Goal: Information Seeking & Learning: Find specific fact

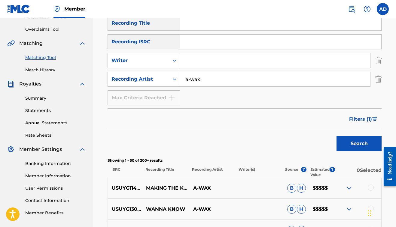
click at [206, 81] on input "a-wax" at bounding box center [275, 79] width 190 height 14
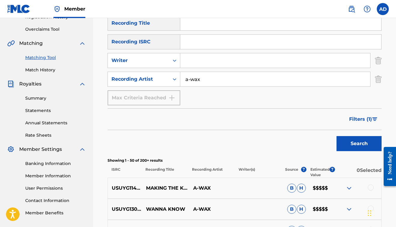
click at [206, 81] on input "a-wax" at bounding box center [275, 79] width 190 height 14
drag, startPoint x: 0, startPoint y: 0, endPoint x: 206, endPoint y: 81, distance: 221.3
click at [206, 81] on input "a-wax" at bounding box center [275, 79] width 190 height 14
type input "a"
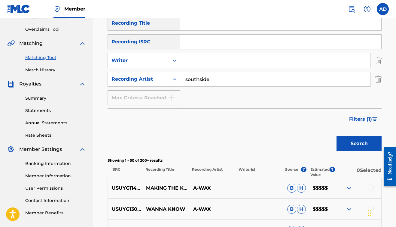
click at [359, 143] on button "Search" at bounding box center [359, 143] width 45 height 15
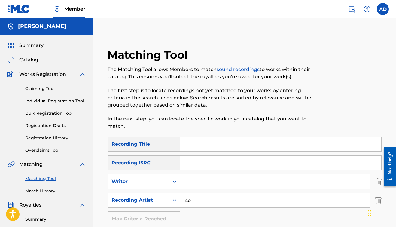
type input "s"
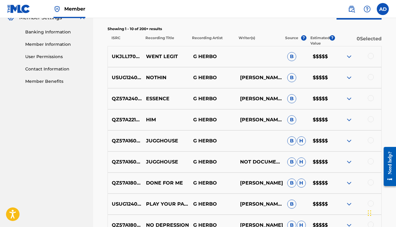
scroll to position [253, 0]
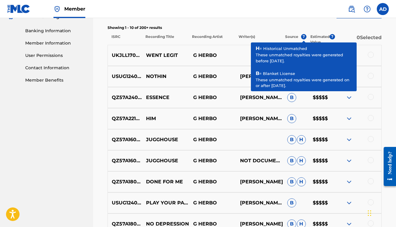
click at [304, 37] on span "?" at bounding box center [303, 36] width 5 height 5
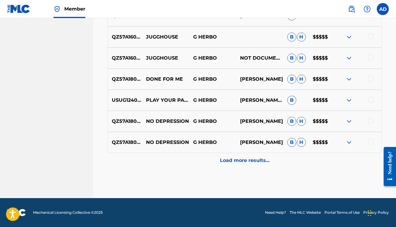
scroll to position [356, 0]
click at [239, 161] on p "Load more results..." at bounding box center [245, 160] width 50 height 7
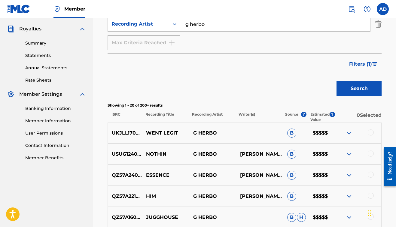
scroll to position [162, 0]
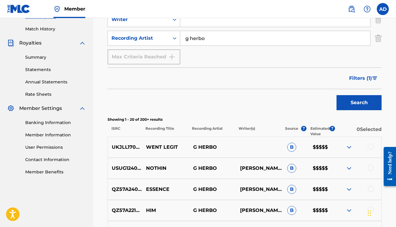
click at [209, 40] on input "g herbo" at bounding box center [275, 38] width 190 height 14
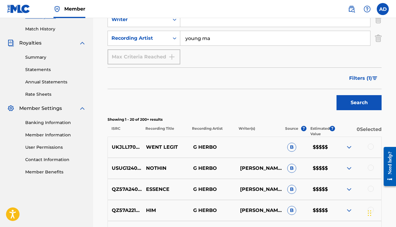
click at [359, 102] on button "Search" at bounding box center [359, 102] width 45 height 15
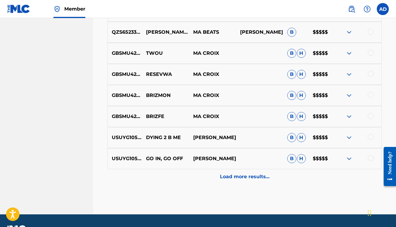
scroll to position [343, 0]
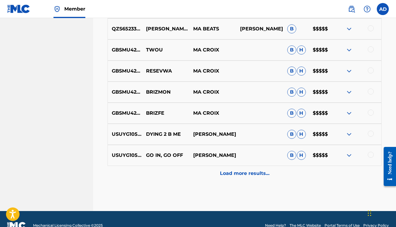
click at [236, 173] on p "Load more results..." at bounding box center [245, 172] width 50 height 7
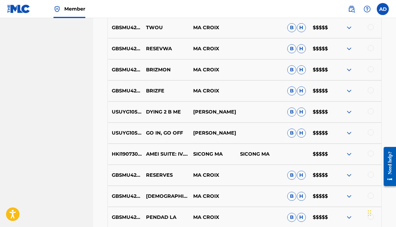
scroll to position [380, 0]
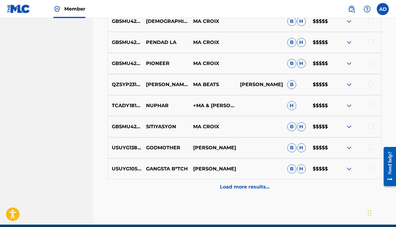
click at [238, 185] on p "Load more results..." at bounding box center [245, 186] width 50 height 7
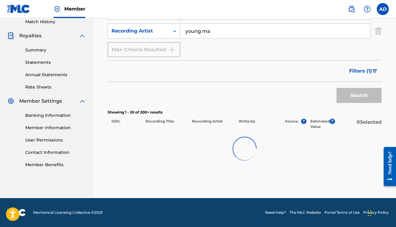
scroll to position [169, 0]
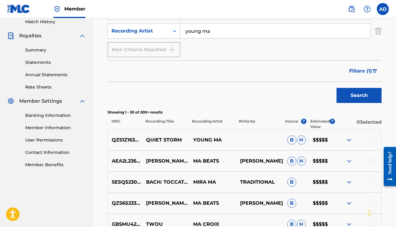
click at [206, 31] on input "young ma" at bounding box center [275, 31] width 190 height 14
click at [219, 32] on input "young m.a" at bounding box center [275, 31] width 190 height 14
click at [359, 95] on button "Search" at bounding box center [359, 95] width 45 height 15
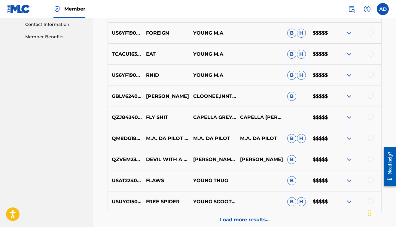
scroll to position [296, 0]
click at [248, 220] on p "Load more results..." at bounding box center [245, 219] width 50 height 7
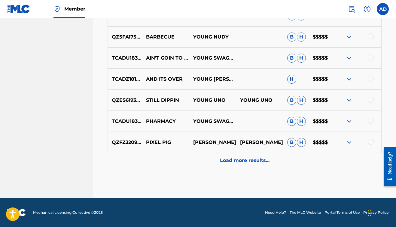
scroll to position [566, 0]
click at [234, 164] on div "Load more results..." at bounding box center [245, 160] width 274 height 15
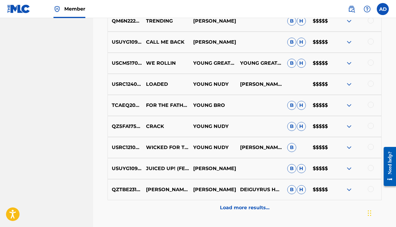
scroll to position [753, 0]
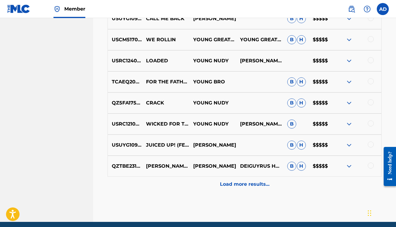
click at [245, 185] on p "Load more results..." at bounding box center [245, 183] width 50 height 7
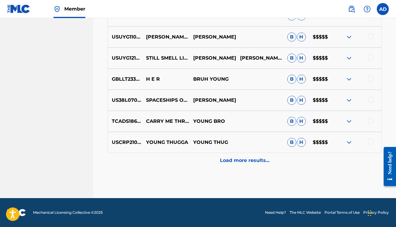
scroll to position [987, 0]
click at [238, 158] on p "Load more results..." at bounding box center [245, 160] width 50 height 7
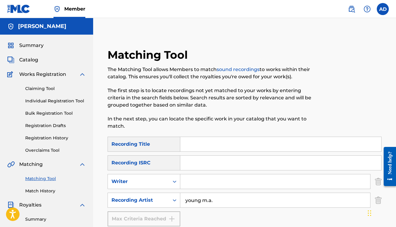
scroll to position [0, 0]
click at [225, 201] on input "young m.a." at bounding box center [275, 200] width 190 height 14
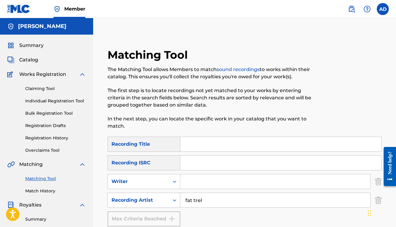
click at [235, 216] on div "SearchWithCriteria35901bfb-390a-4432-9a41-4bbf6b35d745 Recording Title SearchWi…" at bounding box center [245, 181] width 274 height 90
click at [214, 204] on input "fat tree" at bounding box center [275, 200] width 190 height 14
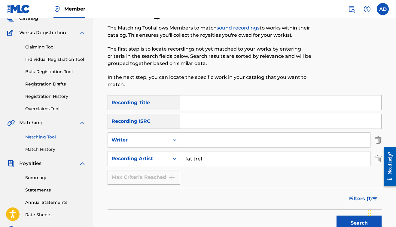
scroll to position [44, 0]
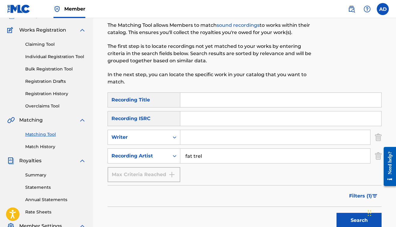
click at [354, 221] on button "Search" at bounding box center [359, 219] width 45 height 15
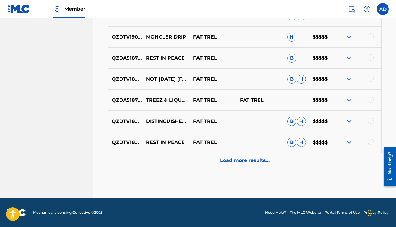
scroll to position [356, 0]
click at [238, 160] on p "Load more results..." at bounding box center [245, 160] width 50 height 7
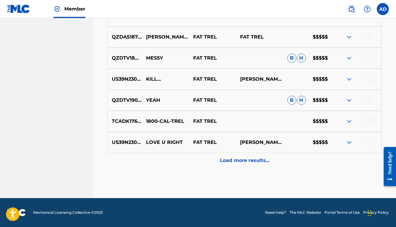
scroll to position [566, 0]
click at [238, 160] on p "Load more results..." at bounding box center [245, 160] width 50 height 7
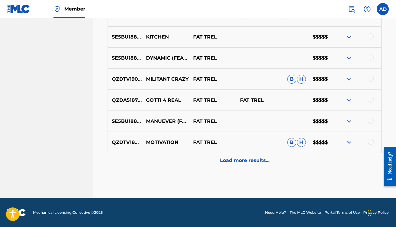
click at [238, 160] on p "Load more results..." at bounding box center [245, 160] width 50 height 7
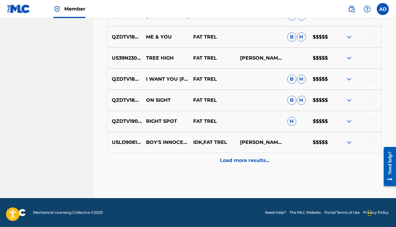
click at [238, 160] on p "Load more results..." at bounding box center [245, 160] width 50 height 7
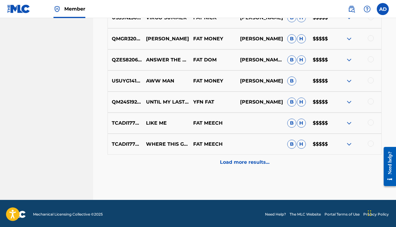
scroll to position [1196, 0]
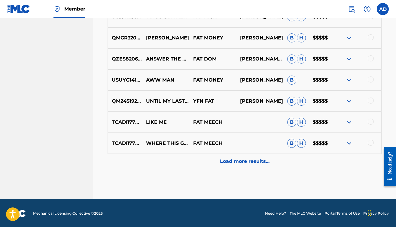
click at [238, 160] on p "Load more results..." at bounding box center [245, 160] width 50 height 7
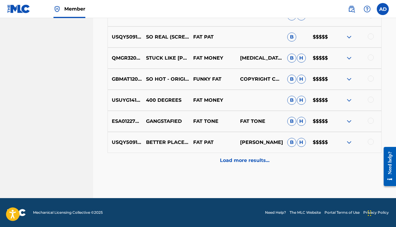
scroll to position [1407, 0]
click at [263, 159] on p "Load more results..." at bounding box center [245, 160] width 50 height 7
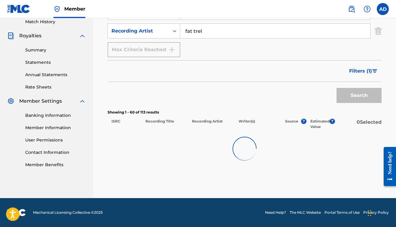
scroll to position [169, 0]
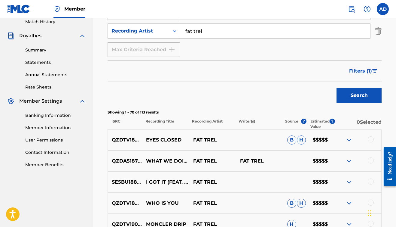
click at [215, 30] on input "fat trel" at bounding box center [275, 31] width 190 height 14
click at [359, 95] on button "Search" at bounding box center [359, 95] width 45 height 15
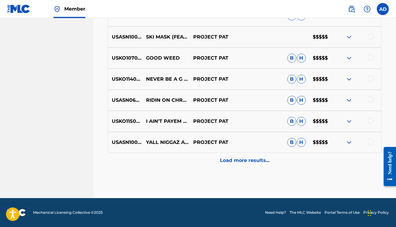
scroll to position [356, 0]
click at [234, 161] on p "Load more results..." at bounding box center [245, 160] width 50 height 7
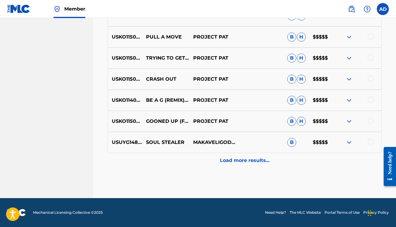
scroll to position [566, 0]
click at [234, 161] on p "Load more results..." at bounding box center [245, 160] width 50 height 7
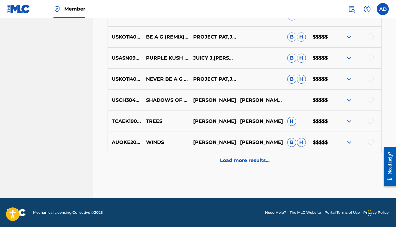
scroll to position [776, 0]
click at [234, 164] on div "Load more results..." at bounding box center [245, 160] width 274 height 15
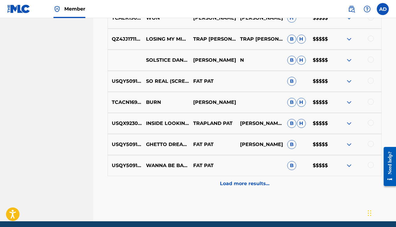
scroll to position [963, 0]
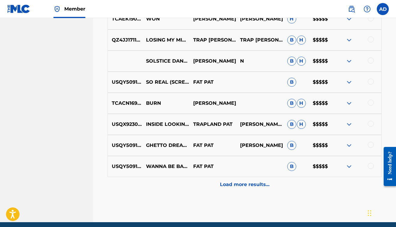
click at [238, 187] on p "Load more results..." at bounding box center [245, 184] width 50 height 7
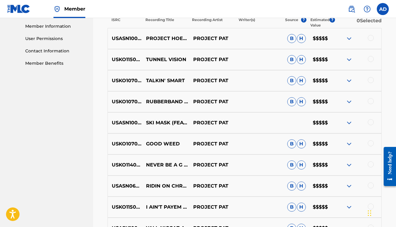
scroll to position [270, 0]
click at [349, 102] on img at bounding box center [349, 101] width 7 height 7
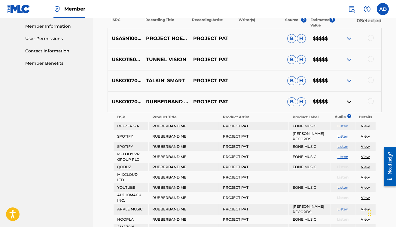
click at [349, 102] on img at bounding box center [349, 101] width 7 height 7
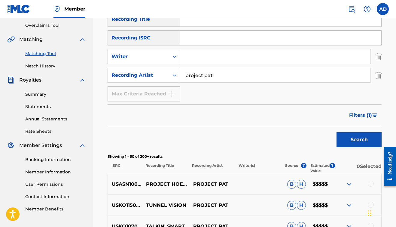
scroll to position [124, 0]
click at [219, 75] on input "project pat" at bounding box center [275, 75] width 190 height 14
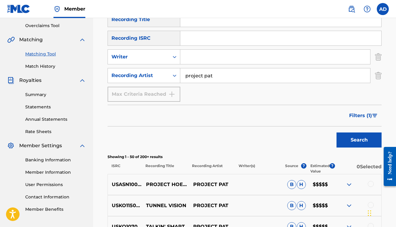
click at [219, 75] on input "project pat" at bounding box center [275, 75] width 190 height 14
type input "p"
type input "king iso"
click at [359, 140] on button "Search" at bounding box center [359, 139] width 45 height 15
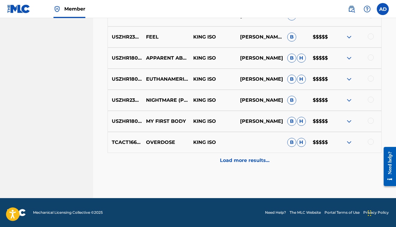
scroll to position [356, 0]
click at [258, 161] on p "Load more results..." at bounding box center [245, 160] width 50 height 7
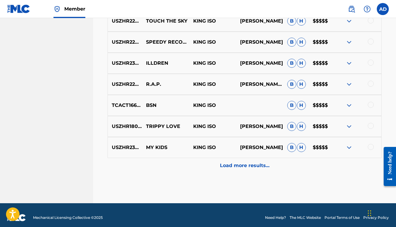
scroll to position [561, 0]
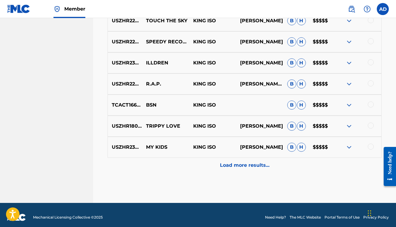
click at [250, 167] on p "Load more results..." at bounding box center [245, 164] width 50 height 7
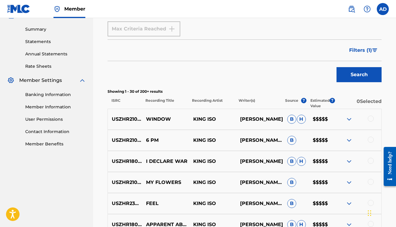
scroll to position [189, 0]
click at [369, 49] on span "Filters ( 1 )" at bounding box center [360, 50] width 23 height 7
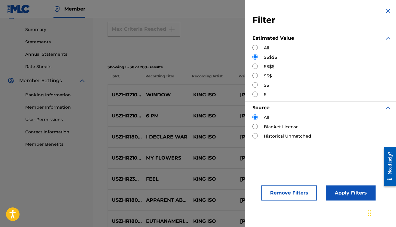
click at [254, 66] on input "Search Form" at bounding box center [254, 65] width 5 height 5
radio input "true"
click at [341, 190] on button "Apply Filters" at bounding box center [351, 192] width 50 height 15
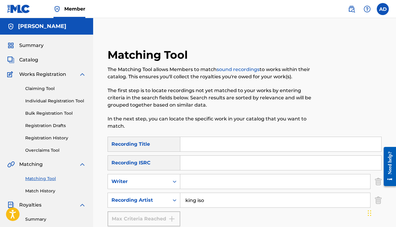
scroll to position [0, 0]
click at [110, 9] on nav "Member AD AD Aaron Doppie waxfase@gmail.com Notification Preferences Profile Lo…" at bounding box center [198, 9] width 396 height 18
click at [212, 7] on nav "Member AD AD Aaron Doppie waxfase@gmail.com Notification Preferences Profile Lo…" at bounding box center [198, 9] width 396 height 18
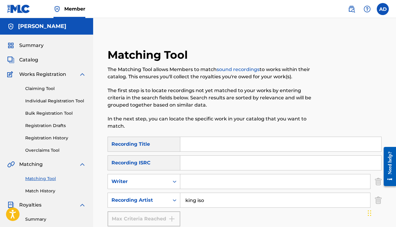
click at [224, 201] on input "king iso" at bounding box center [275, 200] width 190 height 14
type input "k"
click at [168, 199] on div "Recording Artist" at bounding box center [138, 199] width 61 height 11
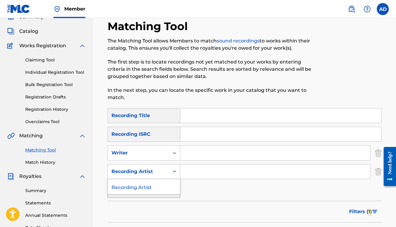
scroll to position [27, 0]
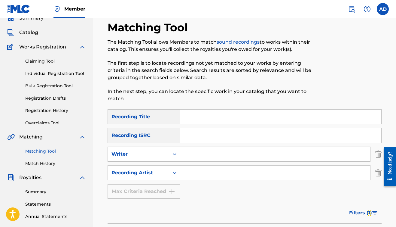
click at [190, 155] on input "Search Form" at bounding box center [275, 154] width 190 height 14
type input "Vidal Garcia"
click at [318, 90] on p "In the next step, you can locate the specific work in your catalog that you wan…" at bounding box center [213, 95] width 211 height 14
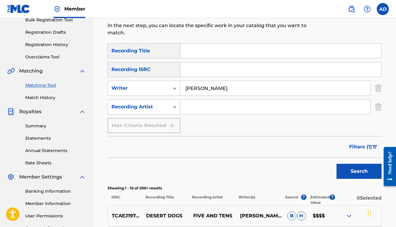
scroll to position [93, 0]
click at [242, 92] on input "Vidal Garcia" at bounding box center [275, 88] width 190 height 14
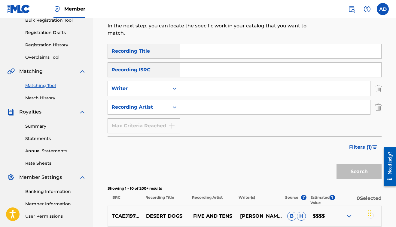
click at [172, 129] on div "Max Criteria Reached" at bounding box center [144, 125] width 73 height 15
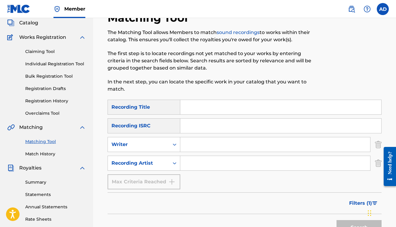
scroll to position [47, 0]
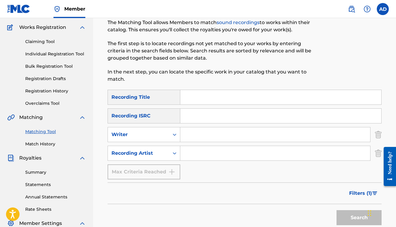
click at [199, 134] on input "Search Form" at bounding box center [275, 134] width 190 height 14
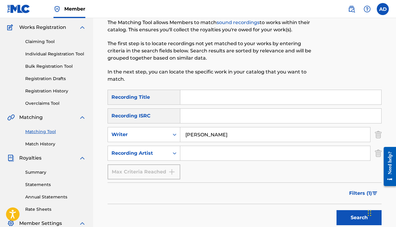
type input "vidal Garcia"
click at [344, 216] on button "Search" at bounding box center [359, 217] width 45 height 15
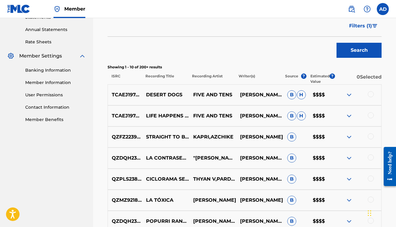
scroll to position [197, 0]
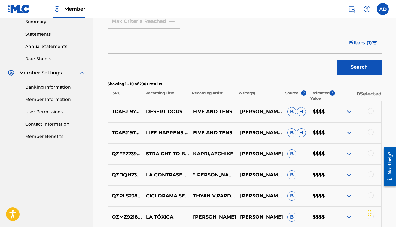
click at [358, 41] on span "Filters ( 1 )" at bounding box center [360, 42] width 23 height 7
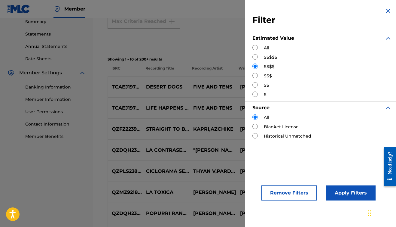
click at [265, 56] on label "$$$$$" at bounding box center [271, 57] width 14 height 6
click at [254, 57] on input "Search Form" at bounding box center [254, 56] width 5 height 5
radio input "true"
click at [345, 197] on button "Apply Filters" at bounding box center [351, 192] width 50 height 15
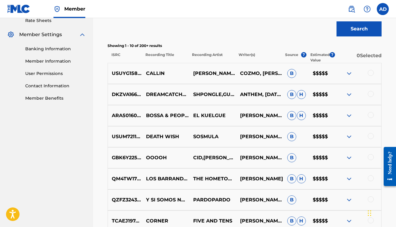
scroll to position [235, 0]
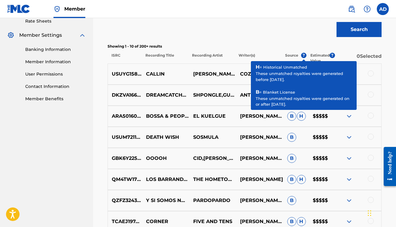
click at [304, 56] on span "?" at bounding box center [303, 55] width 5 height 5
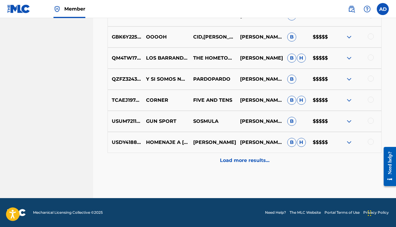
scroll to position [356, 0]
click at [234, 160] on p "Load more results..." at bounding box center [245, 160] width 50 height 7
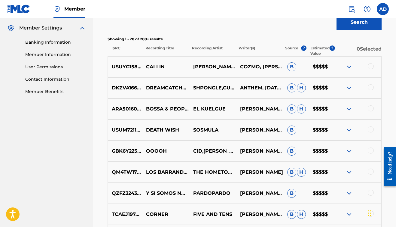
scroll to position [241, 0]
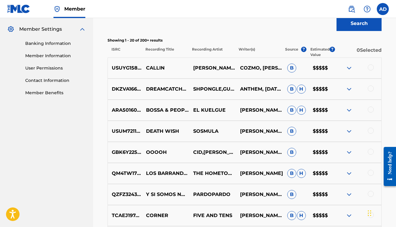
click at [350, 67] on img at bounding box center [349, 67] width 7 height 7
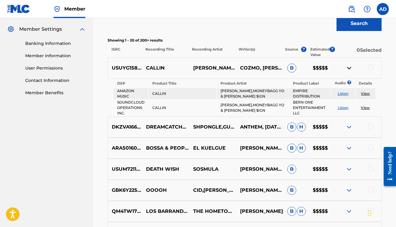
click at [205, 67] on p "BERNER,MONEYBAGG YO & TY DOLLA $IGN" at bounding box center [212, 67] width 47 height 7
click at [152, 67] on p "CALLIN" at bounding box center [165, 67] width 47 height 7
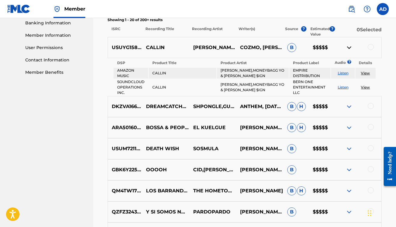
scroll to position [256, 0]
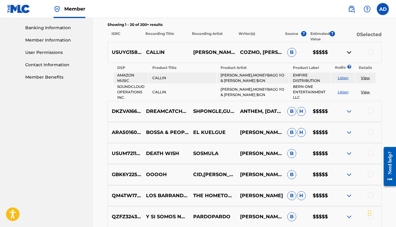
click at [363, 77] on link "View" at bounding box center [365, 77] width 9 height 5
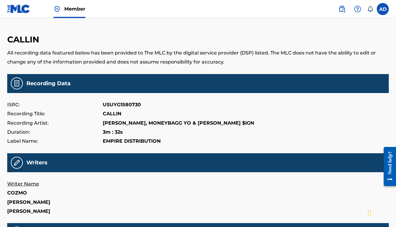
scroll to position [9, 0]
